Goal: Use online tool/utility: Utilize a website feature to perform a specific function

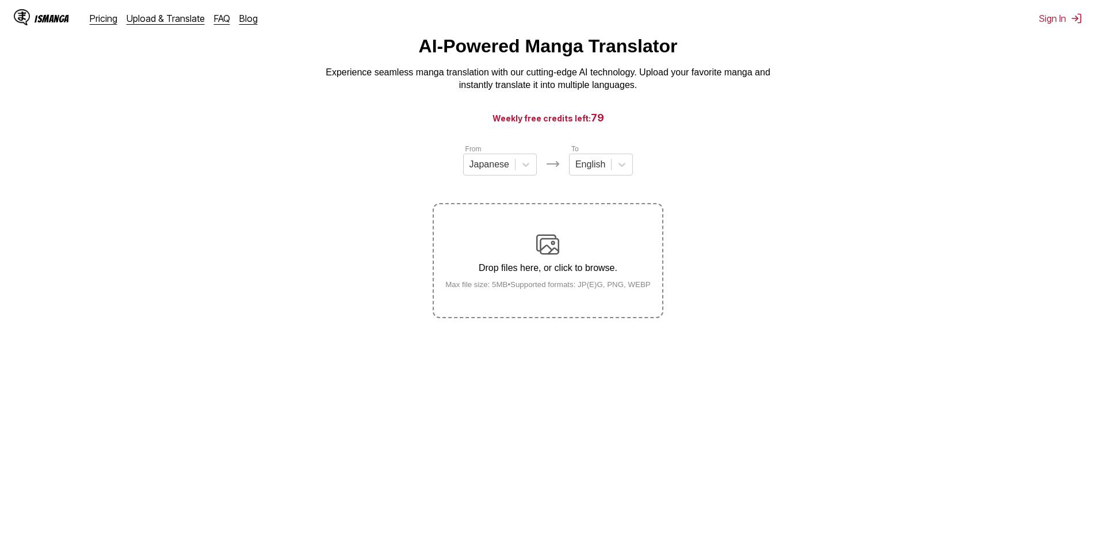
scroll to position [13, 0]
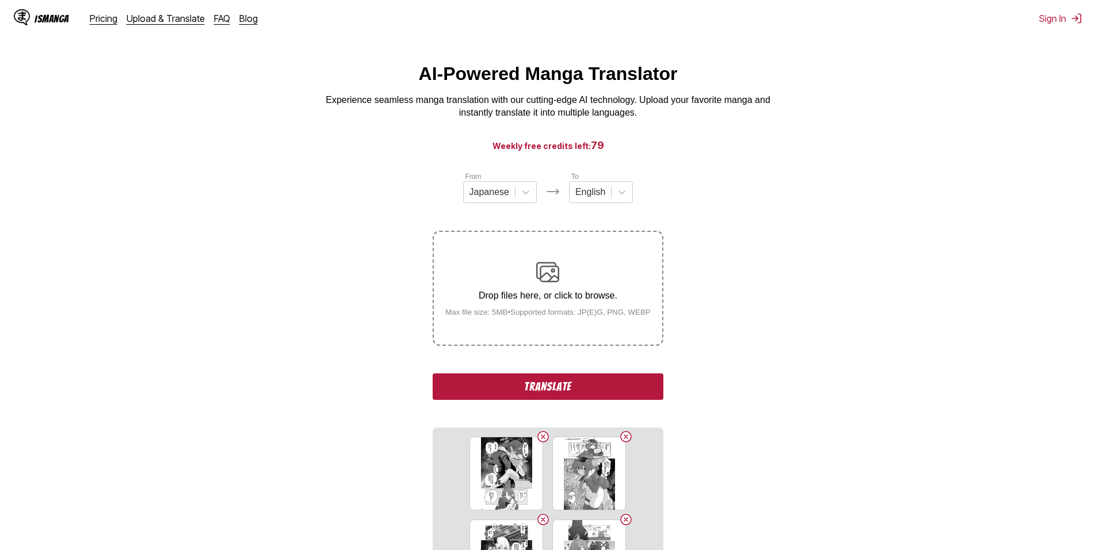
click at [552, 386] on button "Translate" at bounding box center [548, 386] width 230 height 26
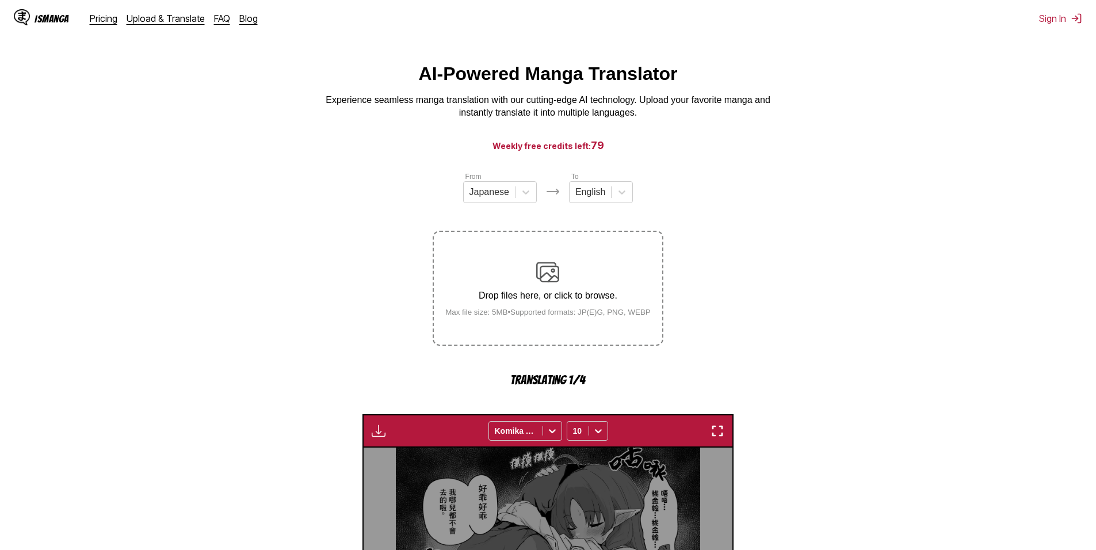
scroll to position [340, 0]
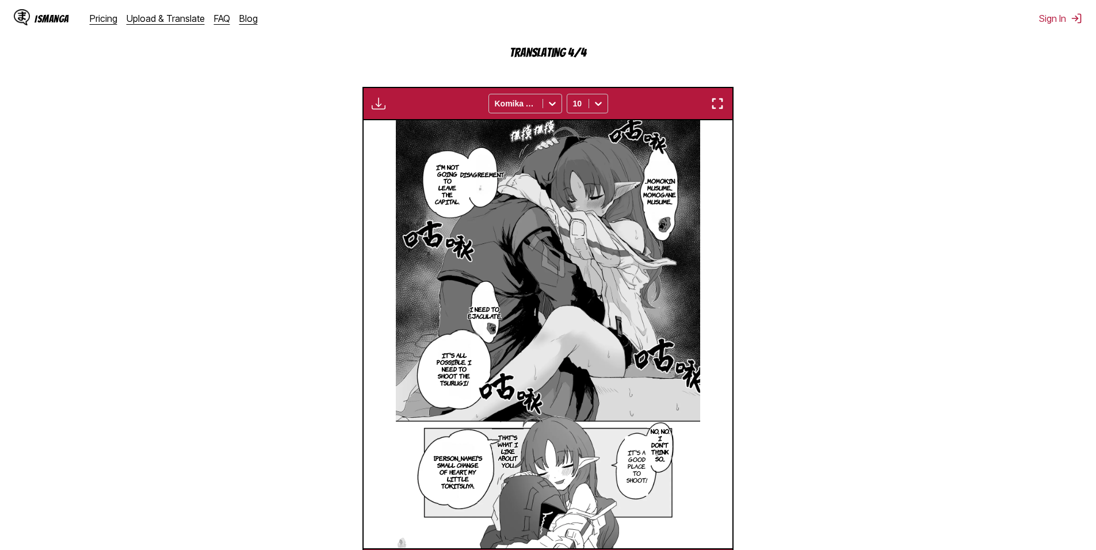
click at [826, 254] on section "From Japanese To English Drop files here, or click to browse. Max file size: 5M…" at bounding box center [547, 213] width 1077 height 738
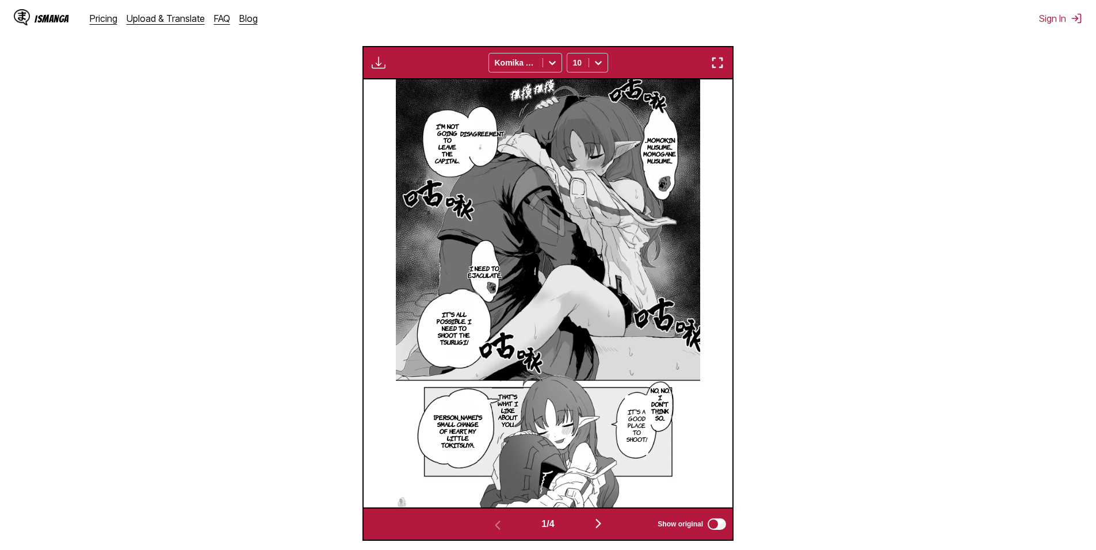
click at [598, 521] on img "button" at bounding box center [598, 523] width 14 height 14
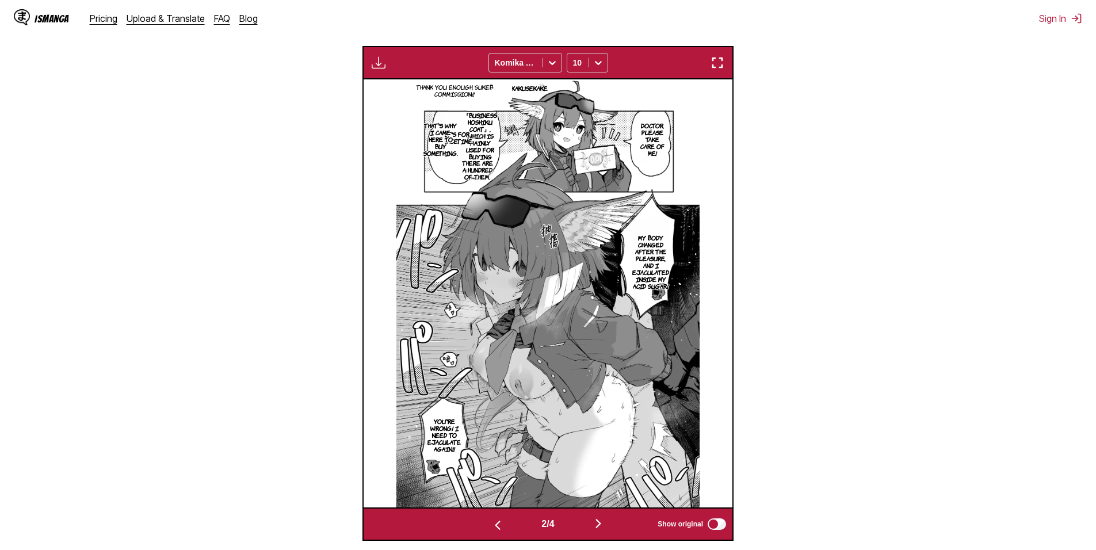
click at [604, 528] on img "button" at bounding box center [598, 523] width 14 height 14
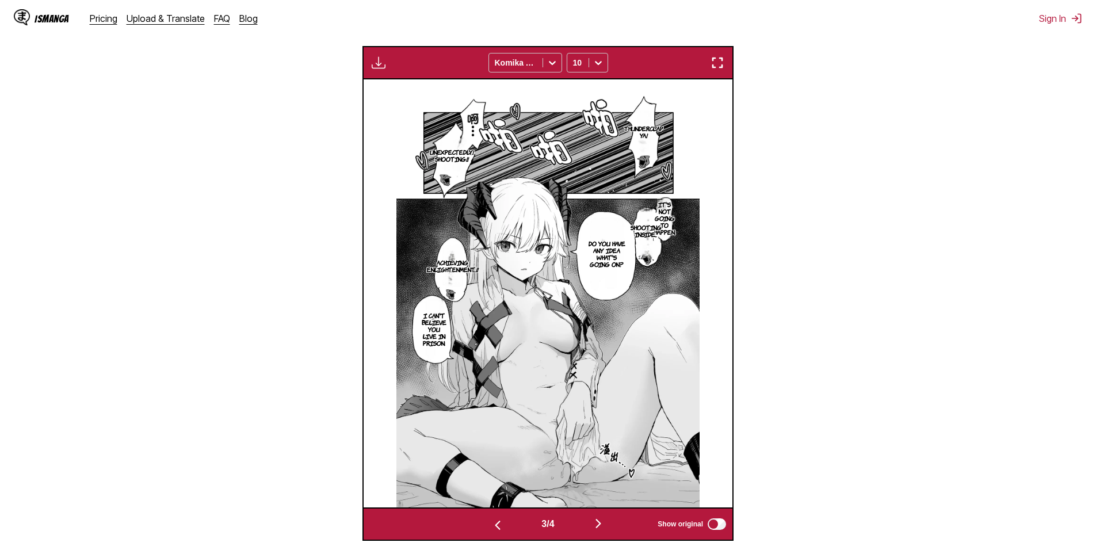
click at [605, 519] on img "button" at bounding box center [598, 523] width 14 height 14
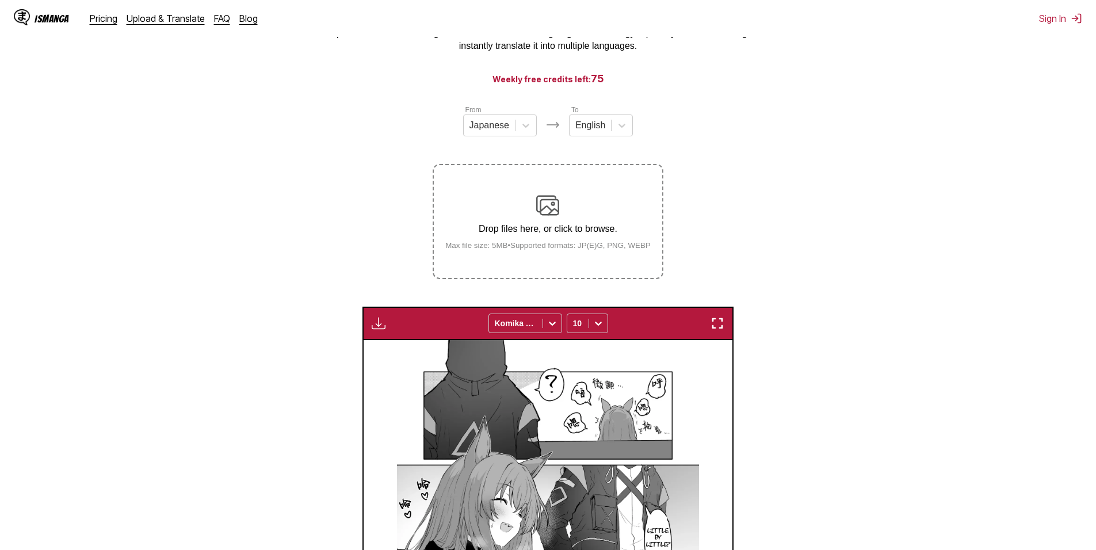
scroll to position [52, 0]
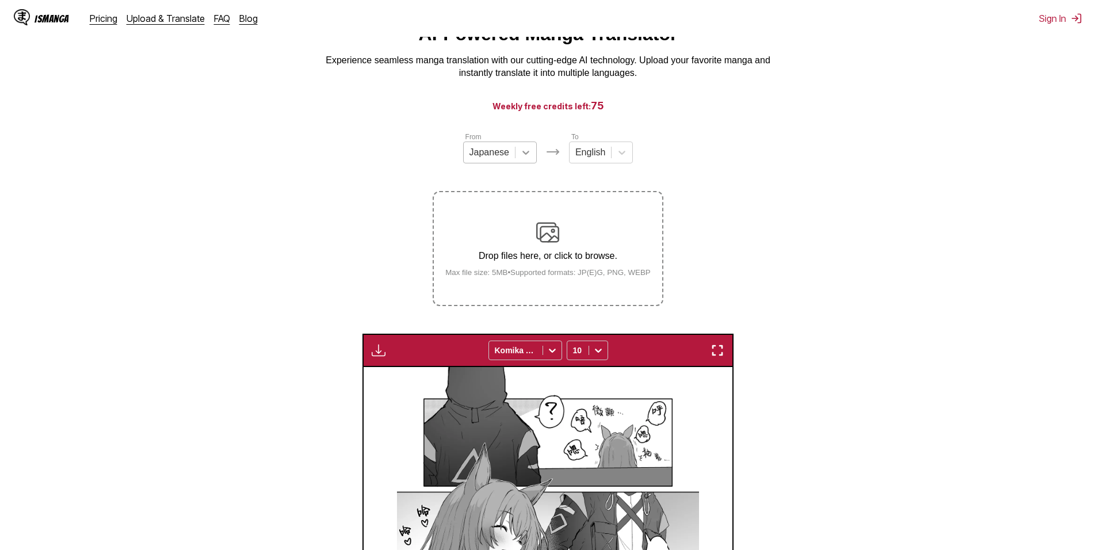
click at [526, 153] on icon at bounding box center [526, 153] width 12 height 12
click at [504, 229] on div "Chinese" at bounding box center [500, 219] width 74 height 20
click at [828, 232] on section "From option Chinese, selected. Chinese To English Drop files here, or click to …" at bounding box center [547, 479] width 1077 height 697
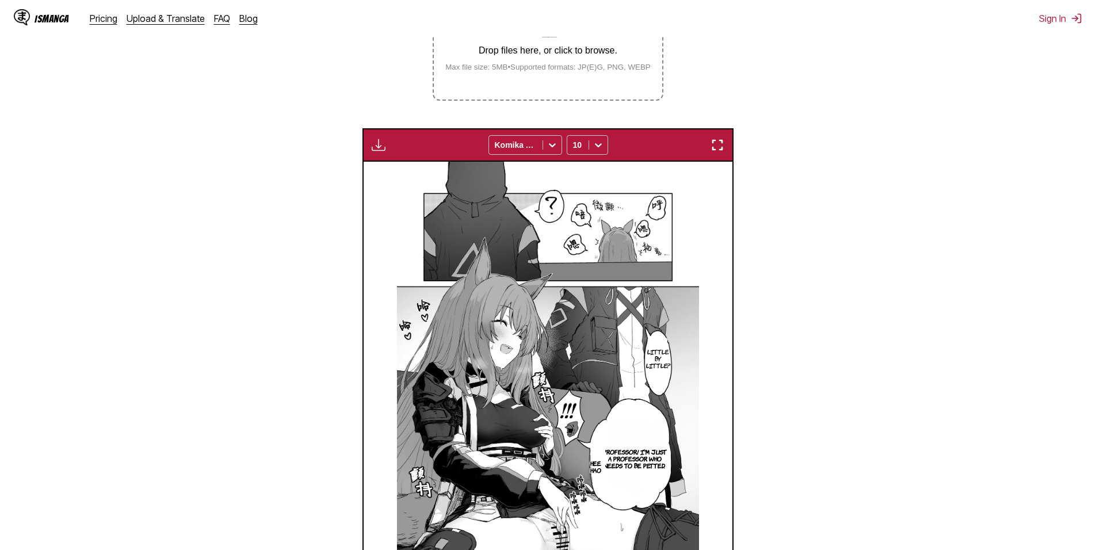
scroll to position [110, 0]
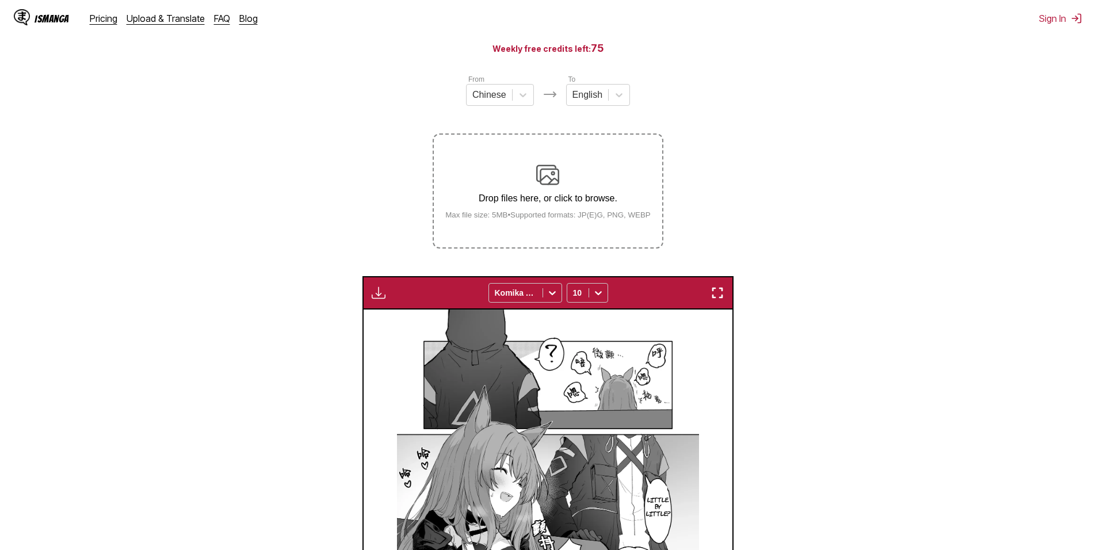
click at [568, 194] on div "Drop files here, or click to browse. Max file size: 5MB • Supported formats: JP…" at bounding box center [548, 191] width 224 height 56
click at [0, 0] on input "Drop files here, or click to browse. Max file size: 5MB • Supported formats: JP…" at bounding box center [0, 0] width 0 height 0
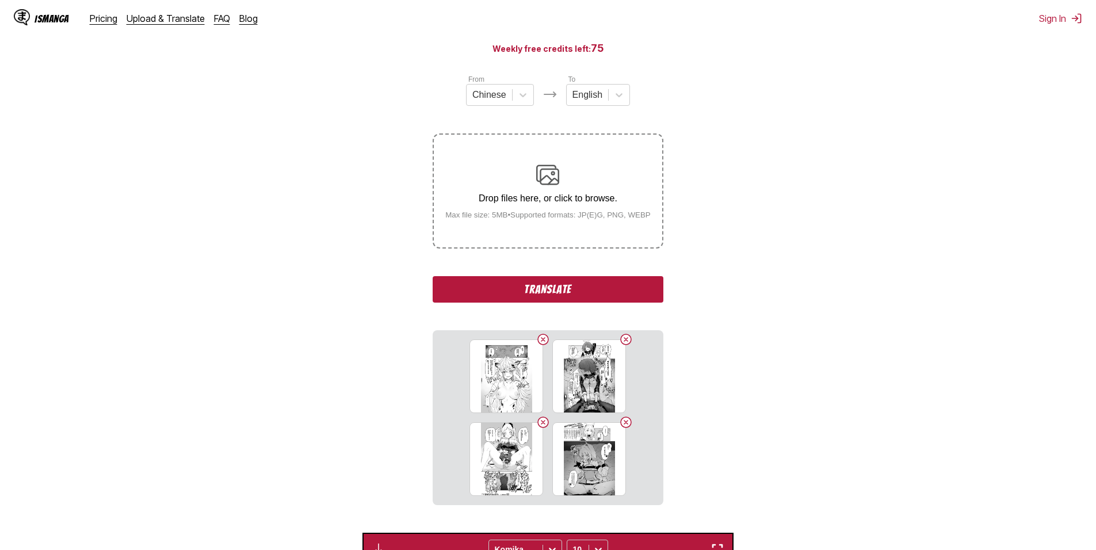
click at [587, 289] on button "Translate" at bounding box center [548, 289] width 230 height 26
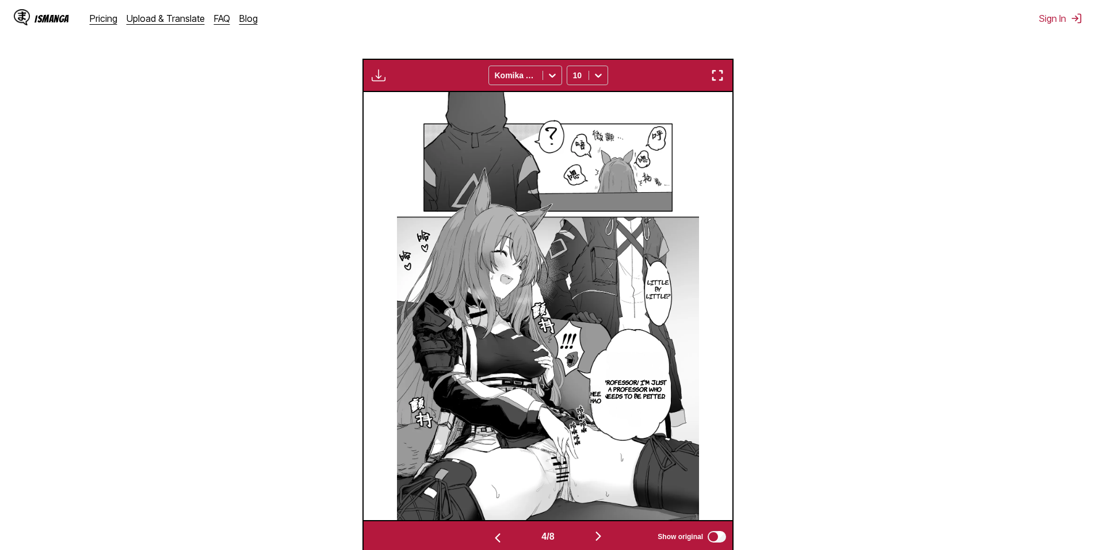
scroll to position [397, 0]
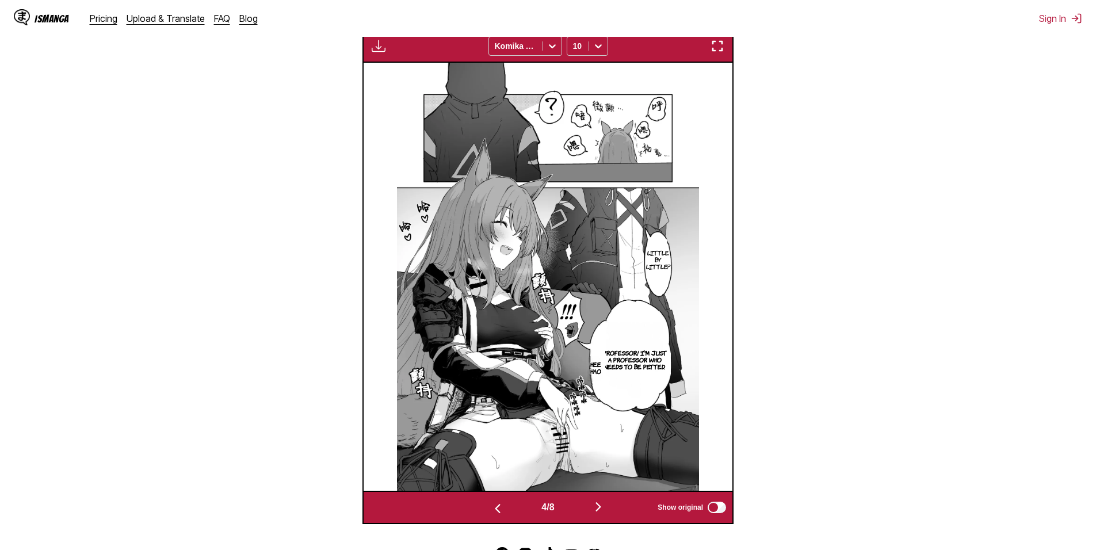
click at [590, 511] on button "button" at bounding box center [598, 507] width 69 height 17
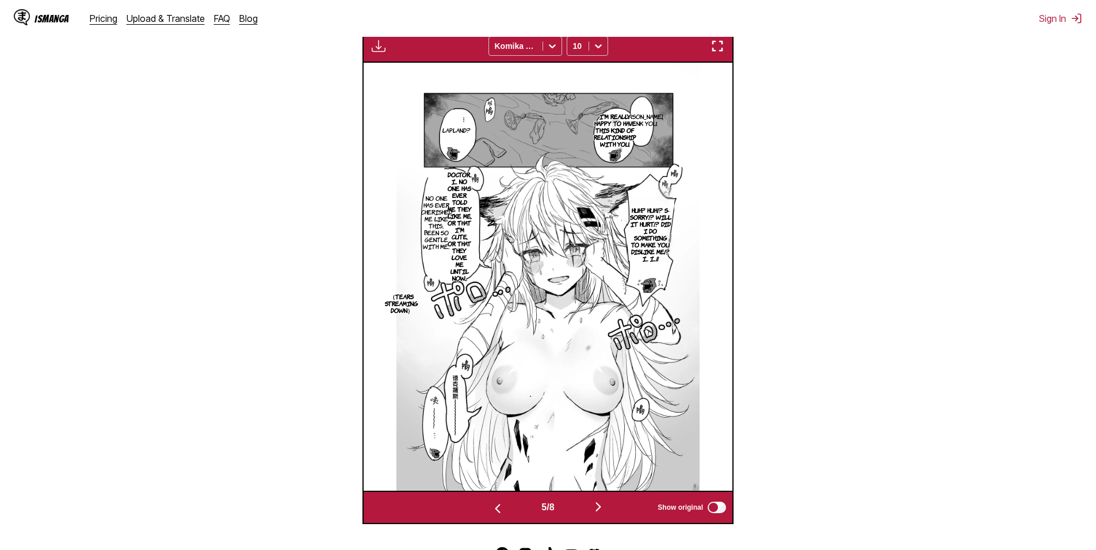
click at [590, 510] on button "button" at bounding box center [598, 507] width 69 height 17
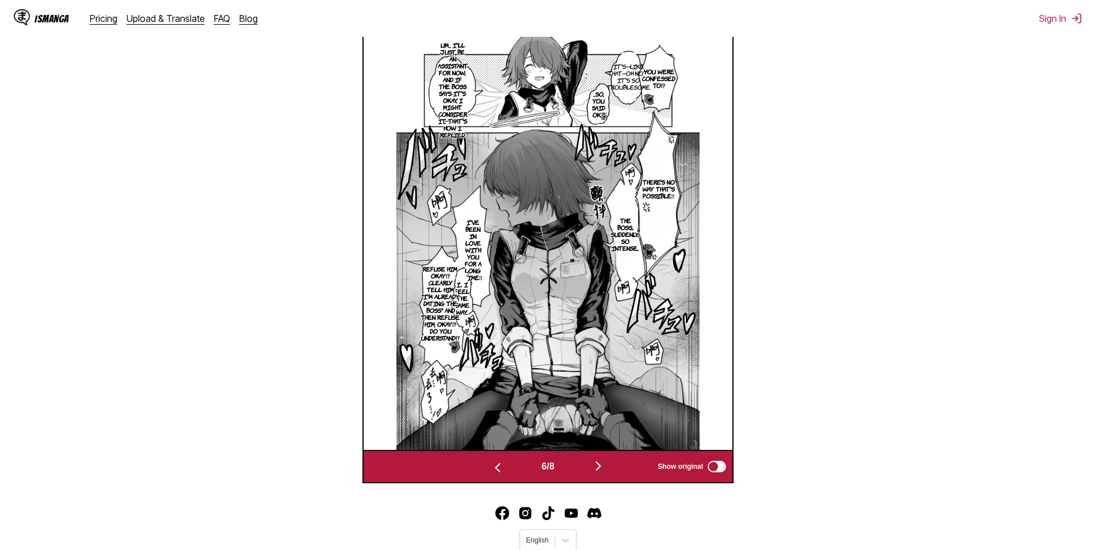
click at [925, 190] on section "From Chinese To English Drop files here, or click to browse. Max file size: 5MB…" at bounding box center [547, 134] width 1077 height 697
click at [596, 469] on img "button" at bounding box center [598, 466] width 14 height 14
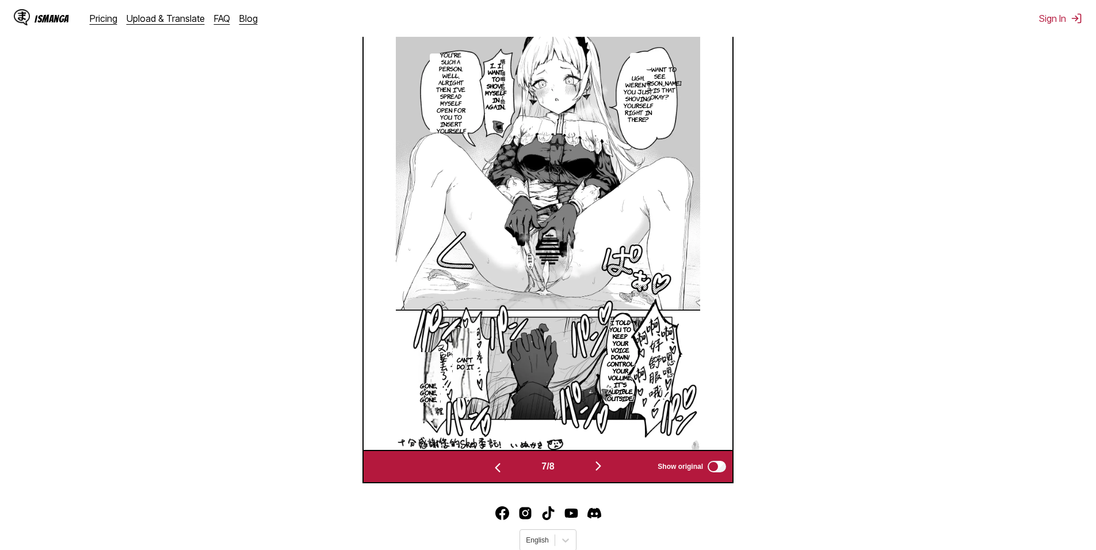
click at [592, 465] on button "button" at bounding box center [598, 466] width 69 height 17
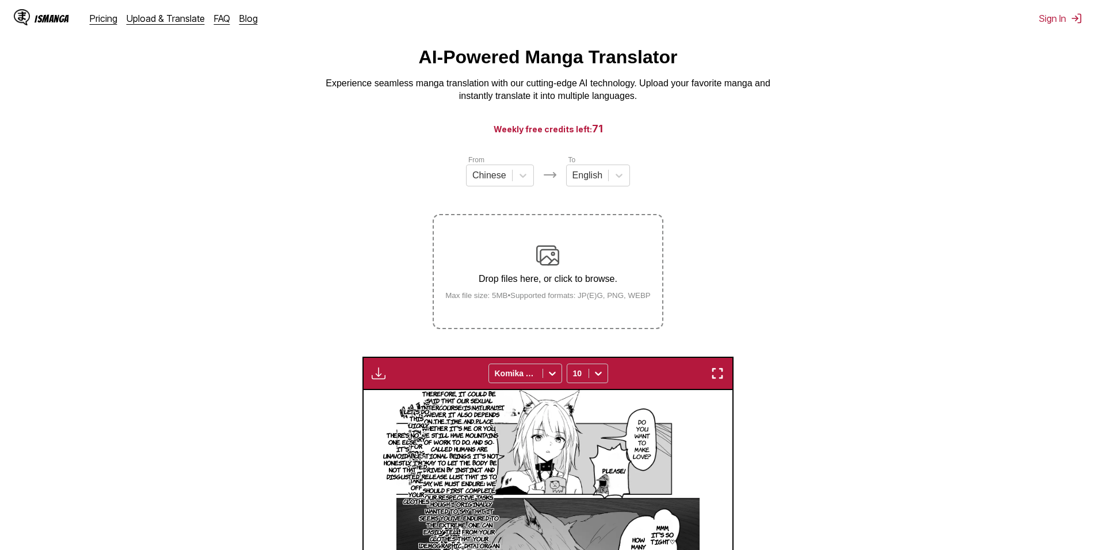
scroll to position [0, 0]
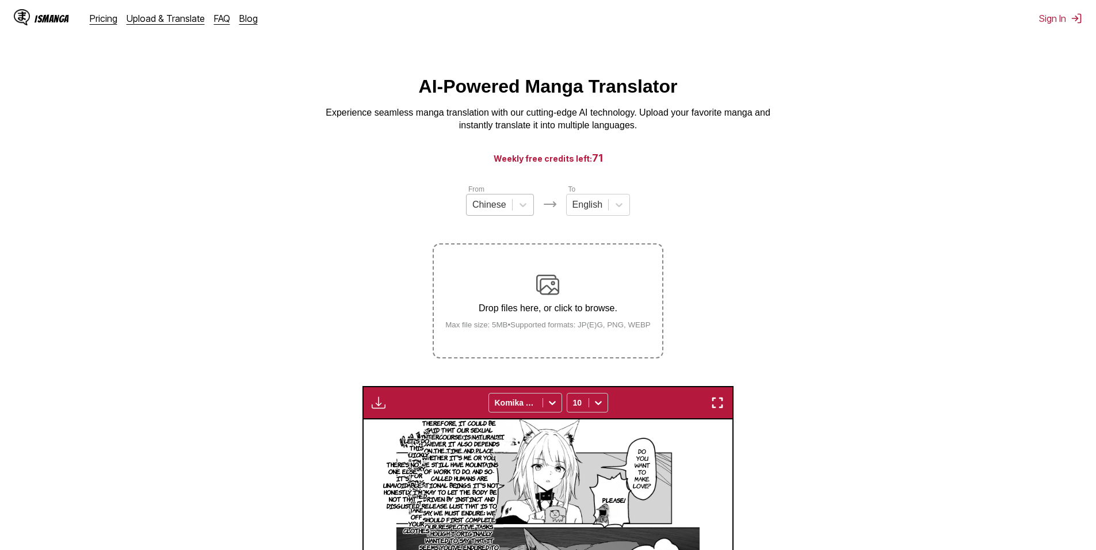
click at [506, 202] on div "Chinese" at bounding box center [488, 204] width 45 height 17
click at [493, 242] on div "Japanese" at bounding box center [500, 233] width 68 height 20
click at [552, 292] on img at bounding box center [547, 284] width 23 height 23
click at [0, 0] on input "Drop files here, or click to browse. Max file size: 5MB • Supported formats: JP…" at bounding box center [0, 0] width 0 height 0
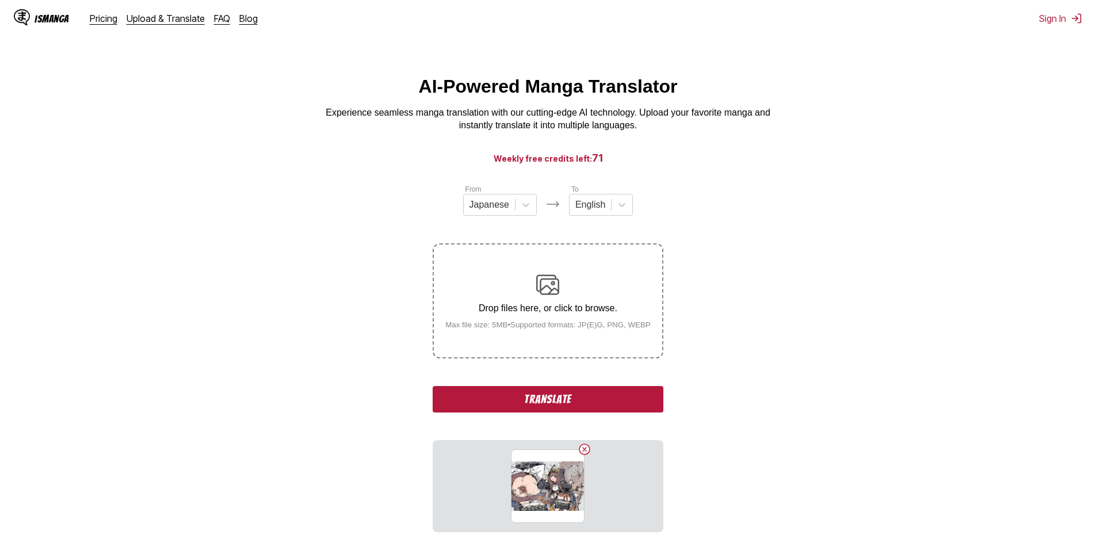
click at [613, 394] on button "Translate" at bounding box center [548, 399] width 230 height 26
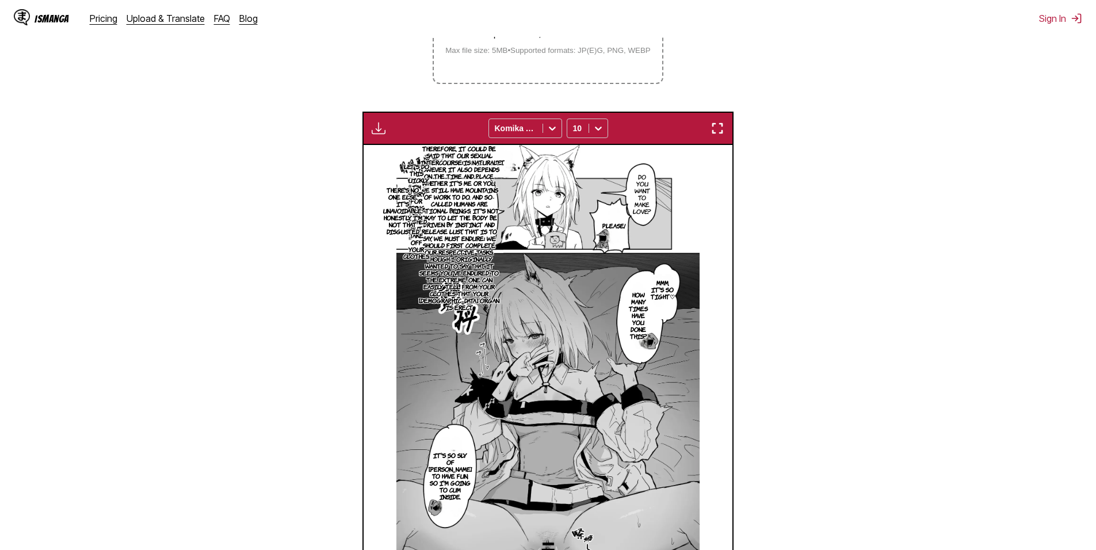
scroll to position [439, 0]
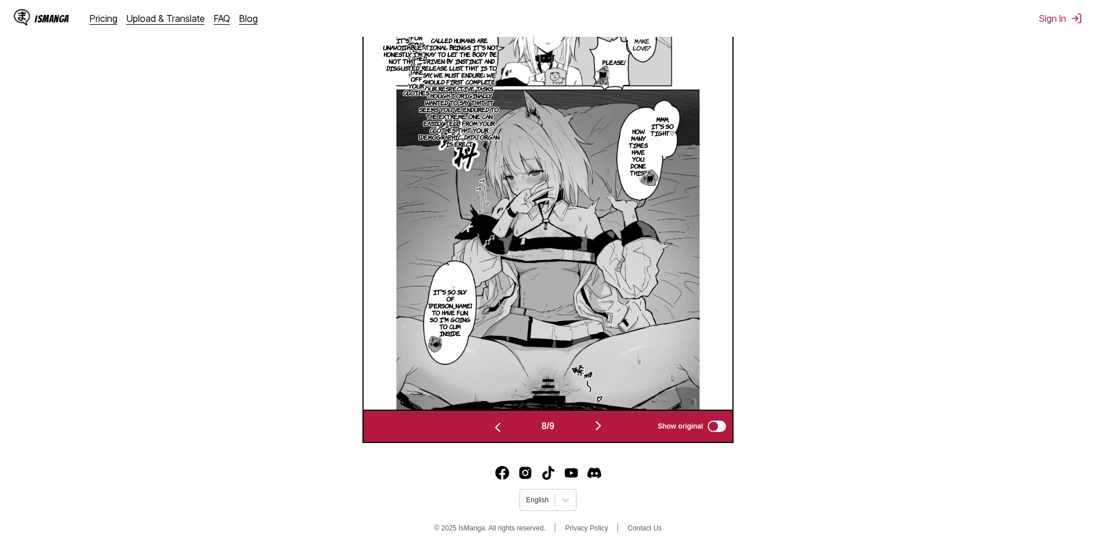
click at [599, 424] on img "button" at bounding box center [598, 426] width 14 height 14
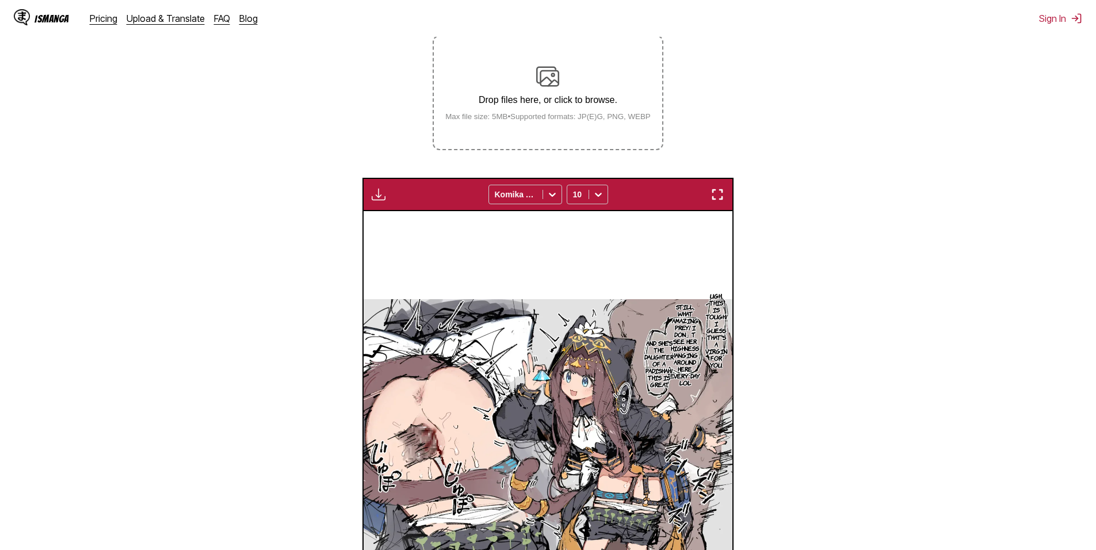
scroll to position [191, 0]
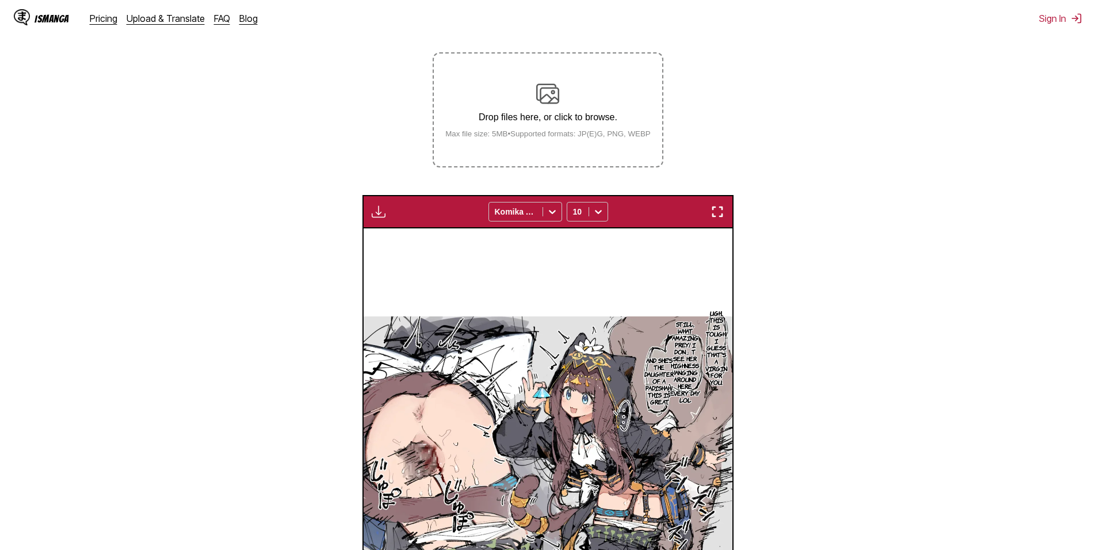
click at [548, 108] on div "Drop files here, or click to browse. Max file size: 5MB • Supported formats: JP…" at bounding box center [548, 110] width 224 height 56
click at [0, 0] on input "Drop files here, or click to browse. Max file size: 5MB • Supported formats: JP…" at bounding box center [0, 0] width 0 height 0
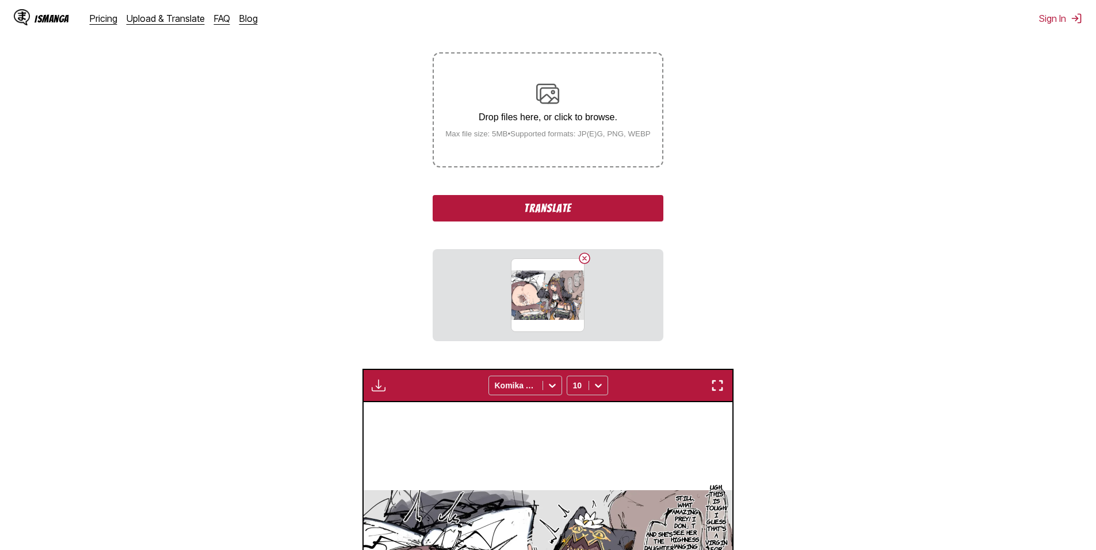
click at [588, 213] on button "Translate" at bounding box center [548, 208] width 230 height 26
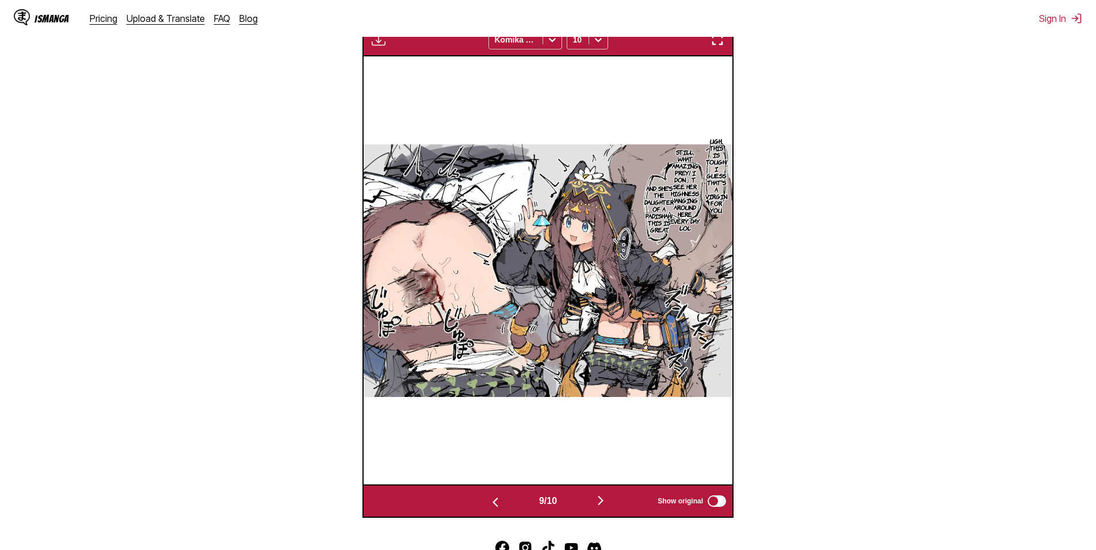
scroll to position [363, 0]
click at [608, 491] on div "9 / 10 Show original" at bounding box center [547, 500] width 371 height 33
click at [607, 499] on img "button" at bounding box center [601, 500] width 14 height 14
